Goal: Information Seeking & Learning: Understand process/instructions

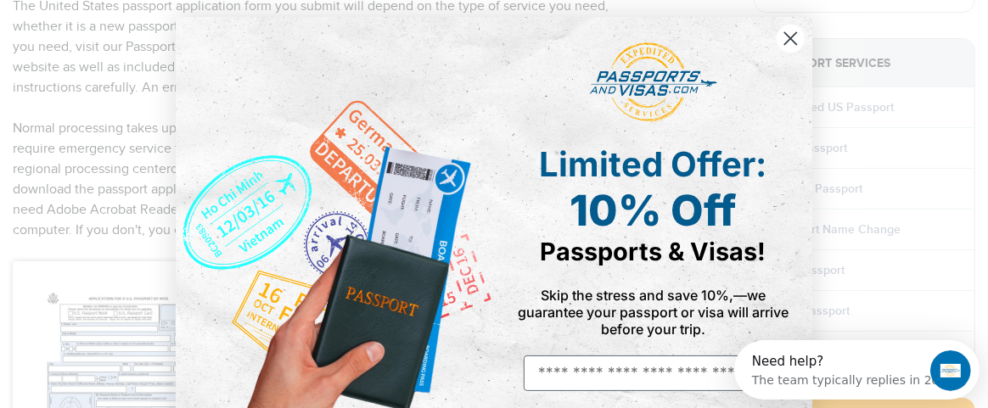
click at [785, 37] on icon "Close dialog" at bounding box center [791, 39] width 12 height 12
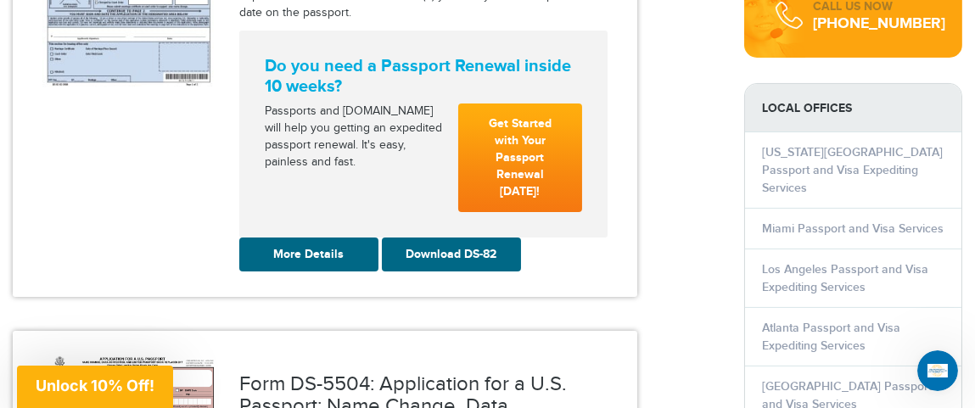
scroll to position [678, 0]
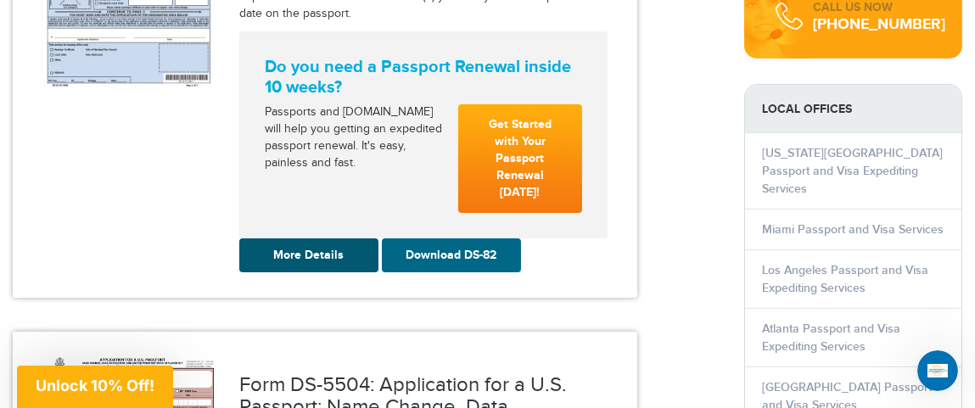
click at [294, 255] on link "More Details" at bounding box center [308, 255] width 139 height 34
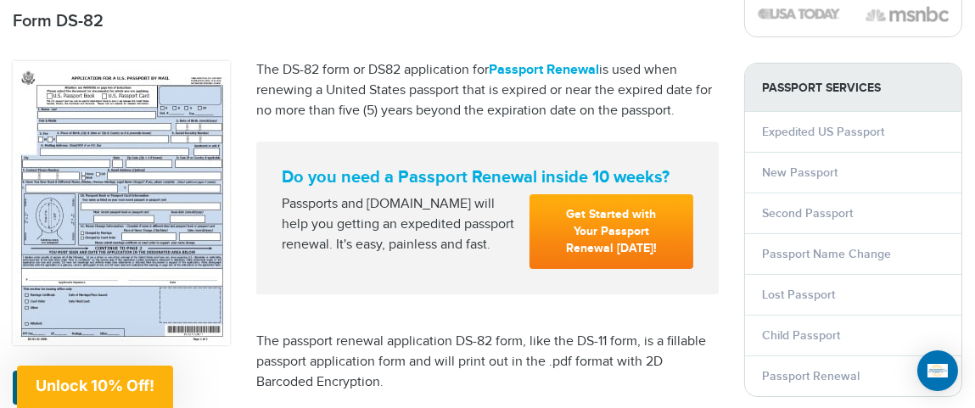
scroll to position [254, 0]
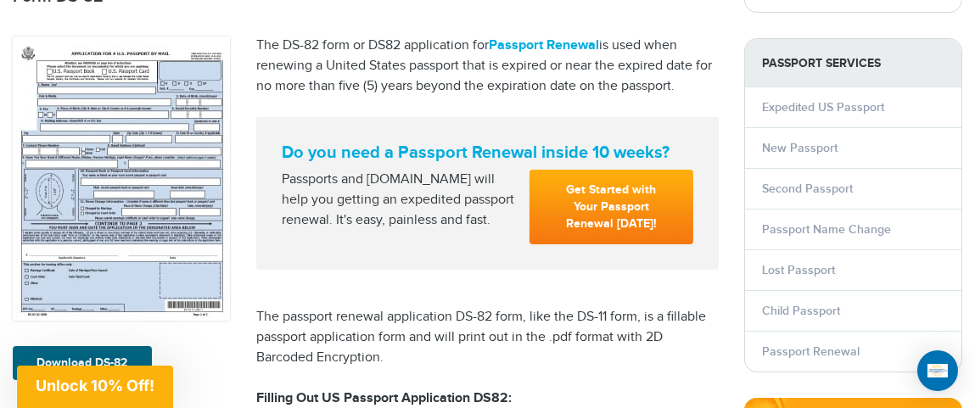
click at [139, 132] on img at bounding box center [121, 178] width 217 height 284
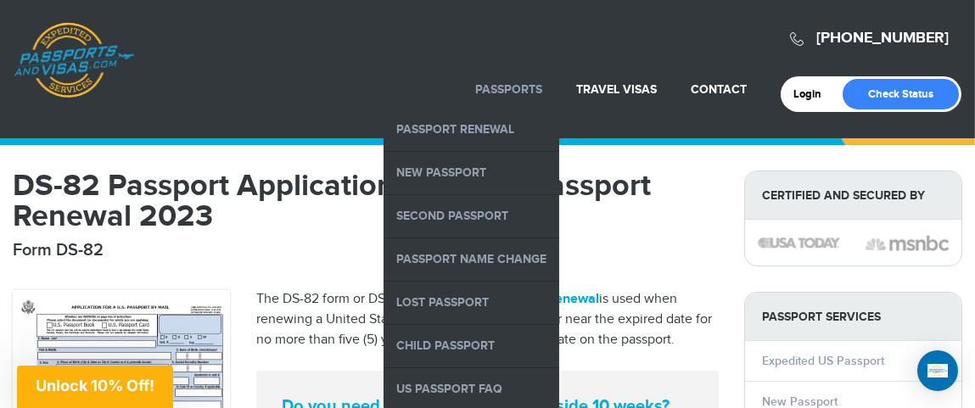
click at [506, 84] on link "Passports" at bounding box center [508, 89] width 67 height 14
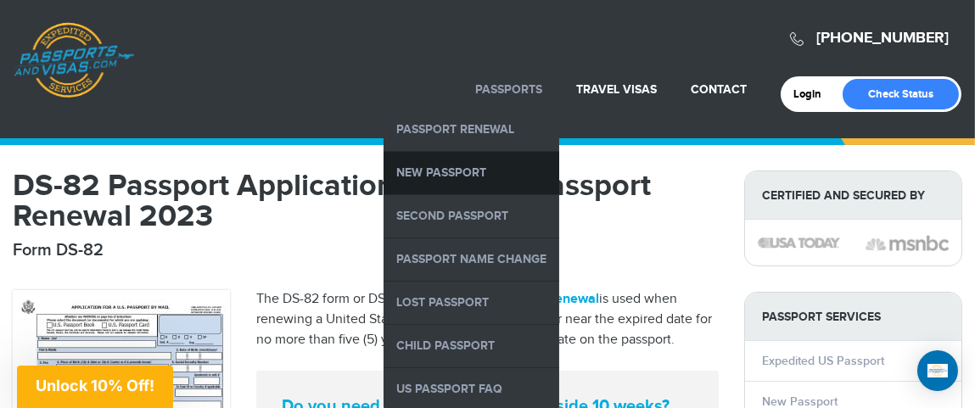
click at [451, 168] on link "New Passport" at bounding box center [472, 173] width 176 height 42
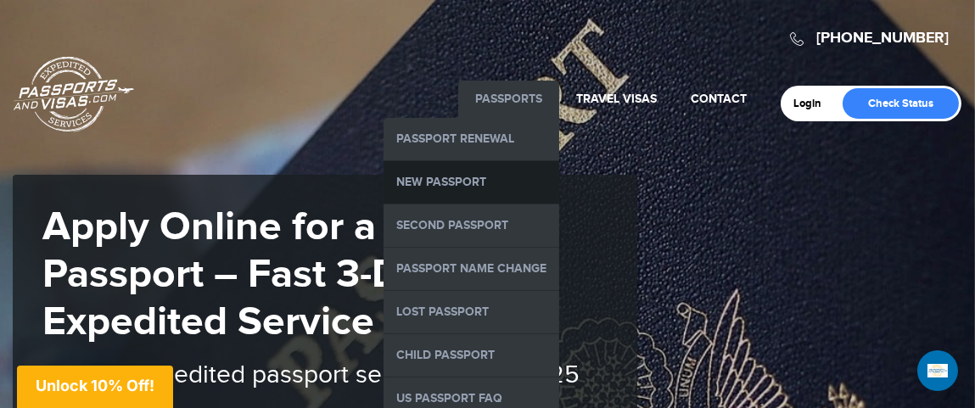
click at [462, 180] on link "New Passport" at bounding box center [472, 182] width 176 height 42
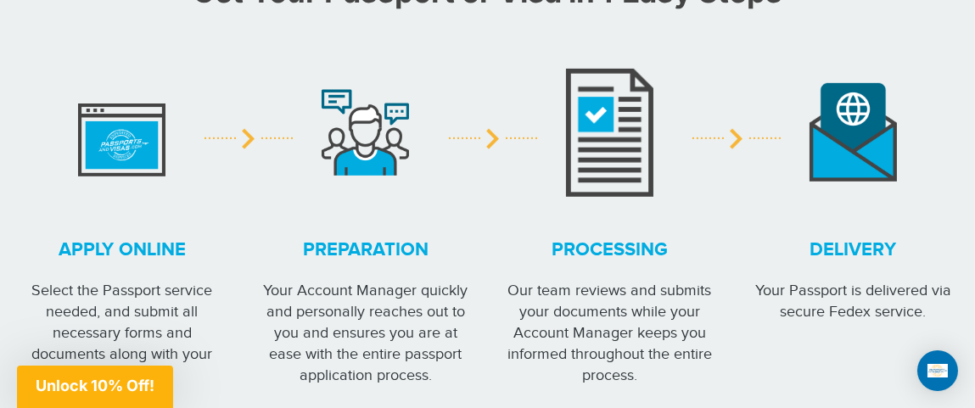
scroll to position [1611, 0]
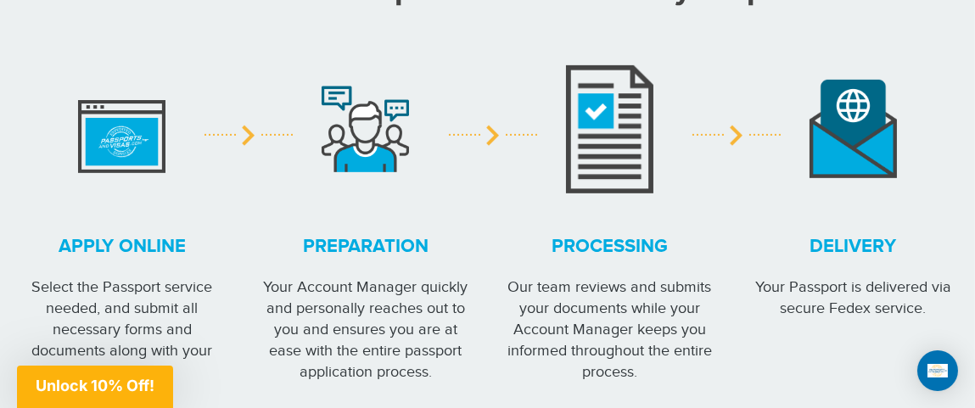
click at [614, 160] on img at bounding box center [609, 128] width 87 height 129
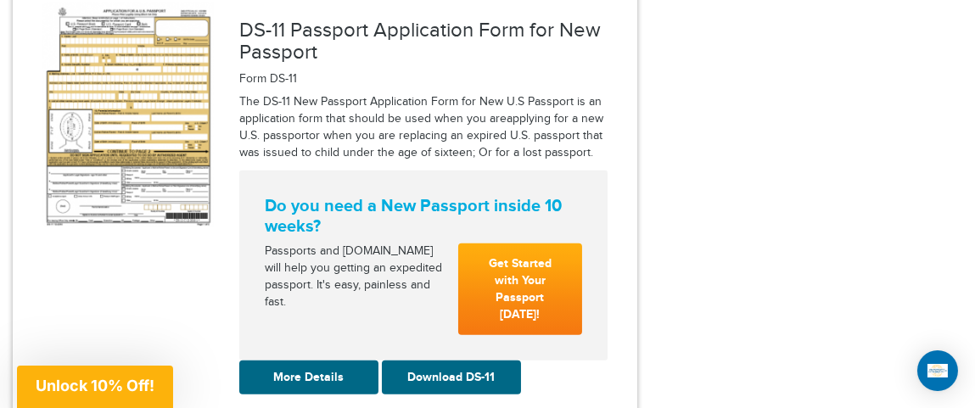
scroll to position [2375, 0]
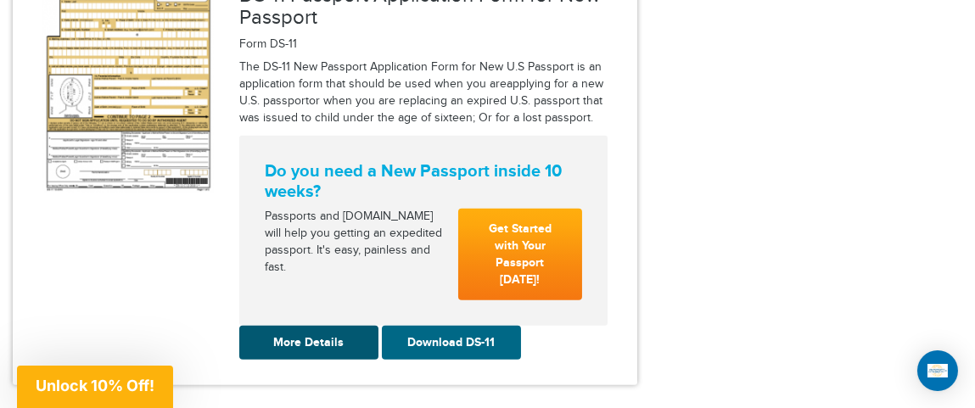
click at [353, 326] on link "More Details" at bounding box center [308, 343] width 139 height 34
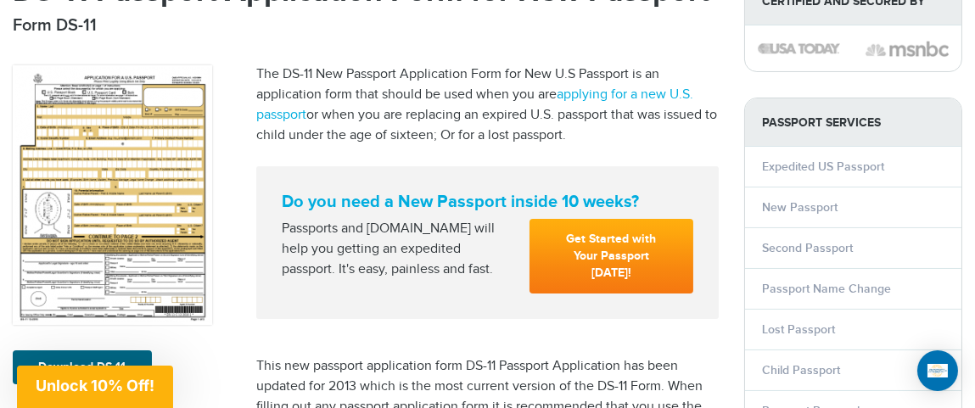
scroll to position [169, 0]
